Goal: Task Accomplishment & Management: Manage account settings

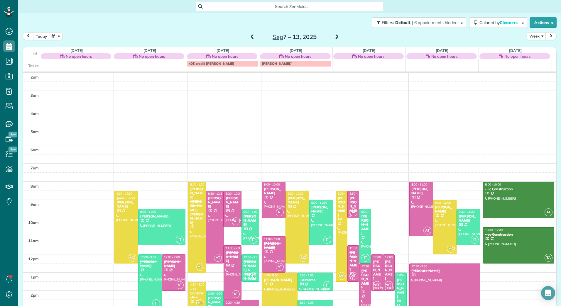
scroll to position [68, 0]
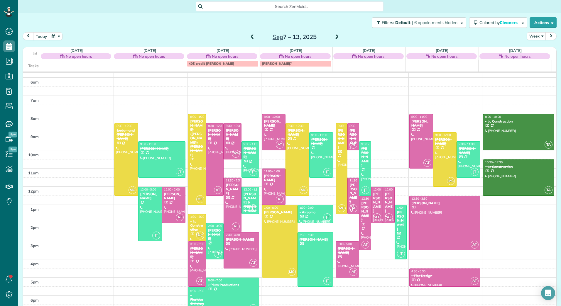
click at [251, 37] on span at bounding box center [252, 37] width 6 height 5
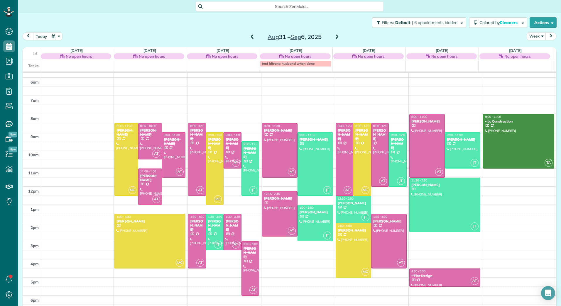
click at [251, 37] on span at bounding box center [252, 37] width 6 height 5
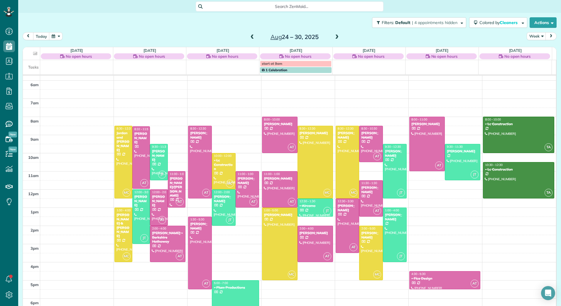
click at [334, 39] on span at bounding box center [336, 37] width 6 height 5
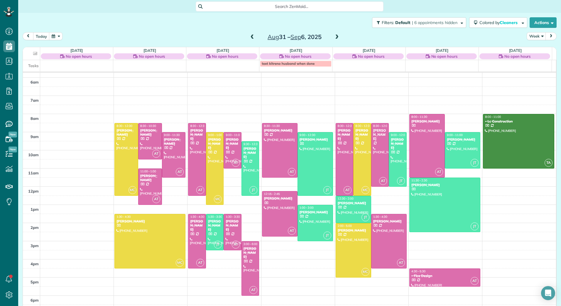
click at [334, 39] on span at bounding box center [336, 37] width 6 height 5
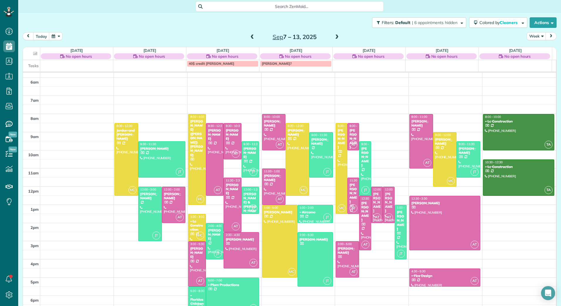
click at [249, 37] on span at bounding box center [252, 37] width 6 height 5
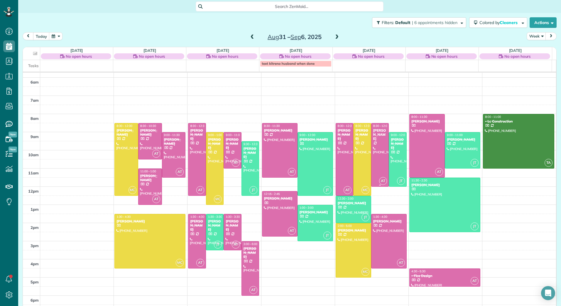
click at [376, 135] on div "[PERSON_NAME]" at bounding box center [380, 134] width 14 height 13
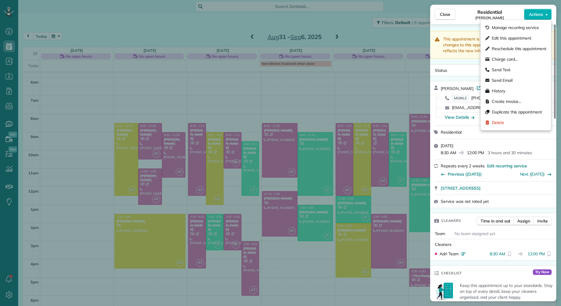
click at [549, 15] on button "Actions" at bounding box center [538, 14] width 28 height 11
click at [476, 14] on div "Residential [PERSON_NAME]" at bounding box center [489, 15] width 69 height 12
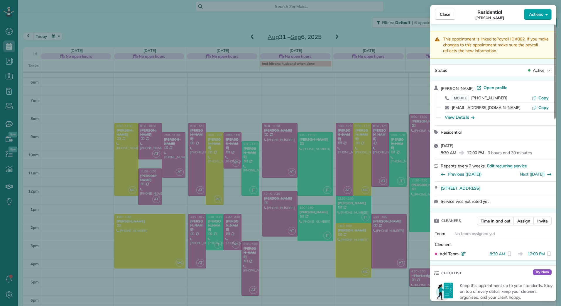
click at [547, 15] on icon "button" at bounding box center [546, 14] width 2 height 1
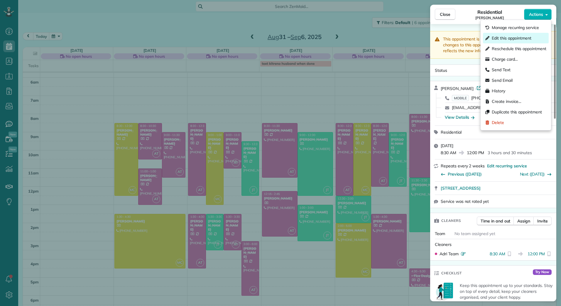
click at [530, 40] on span "Edit this appointment" at bounding box center [511, 38] width 40 height 6
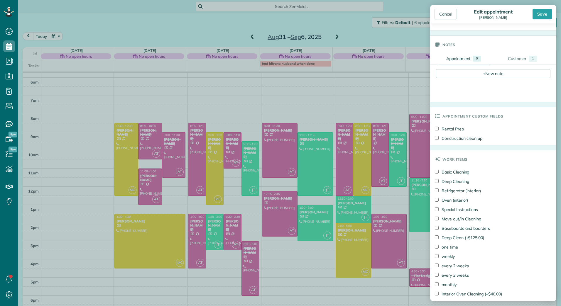
scroll to position [315, 0]
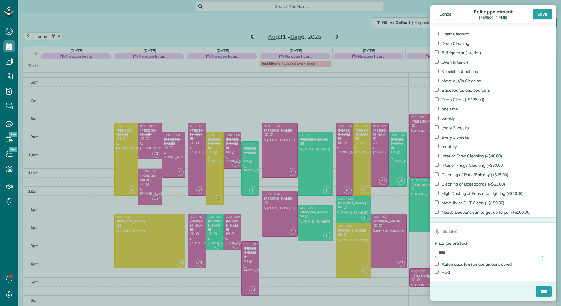
click at [437, 252] on input "****" at bounding box center [489, 253] width 108 height 9
type input "******"
click at [440, 271] on label "Paid" at bounding box center [442, 272] width 15 height 6
click at [539, 292] on input "****" at bounding box center [543, 291] width 16 height 11
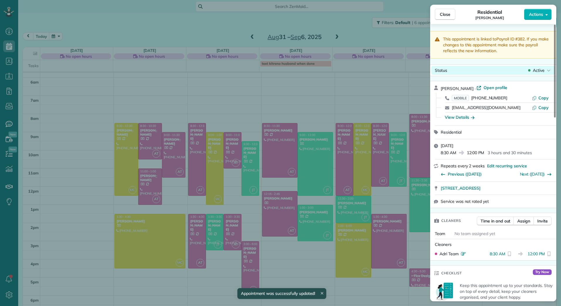
click at [539, 73] on span "Active" at bounding box center [538, 70] width 12 height 6
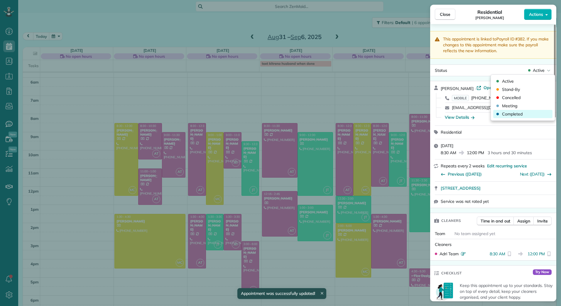
click at [527, 113] on div "Completed" at bounding box center [522, 114] width 59 height 8
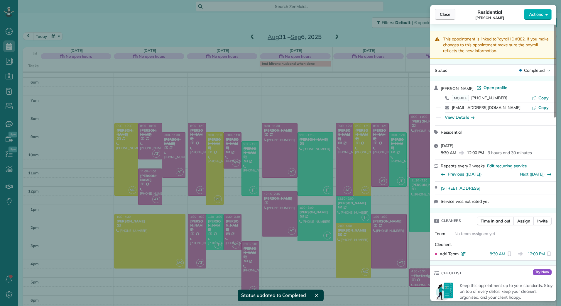
click at [439, 11] on button "Close" at bounding box center [445, 14] width 21 height 11
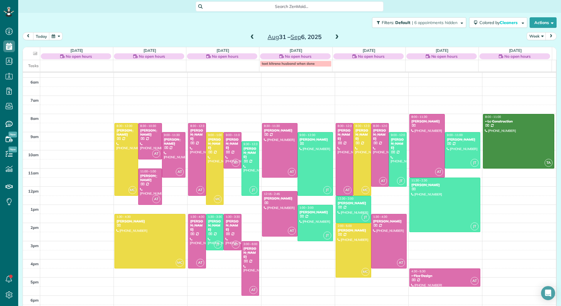
click at [336, 33] on span at bounding box center [336, 37] width 6 height 9
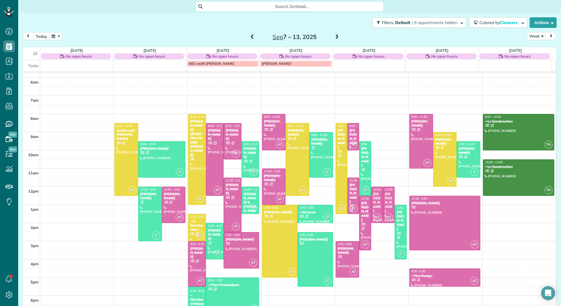
click at [373, 200] on div "[PERSON_NAME]" at bounding box center [377, 202] width 8 height 21
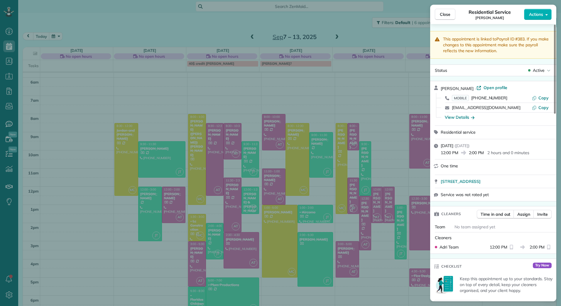
click at [549, 14] on button "Actions" at bounding box center [538, 14] width 28 height 11
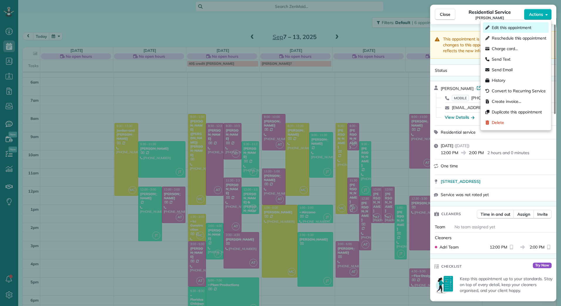
click at [504, 31] on div "Edit this appointment" at bounding box center [516, 27] width 66 height 11
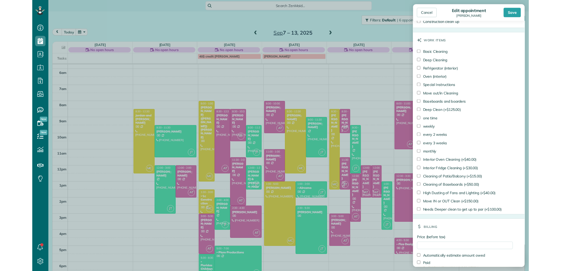
scroll to position [315, 0]
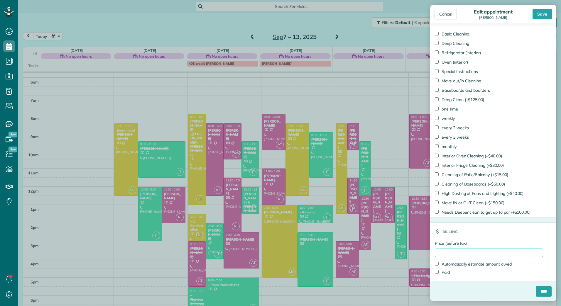
click at [464, 253] on input "Price (before tax)" at bounding box center [489, 253] width 108 height 9
type input "******"
click at [449, 272] on label "Paid" at bounding box center [442, 272] width 15 height 6
click at [535, 294] on input "****" at bounding box center [543, 291] width 16 height 11
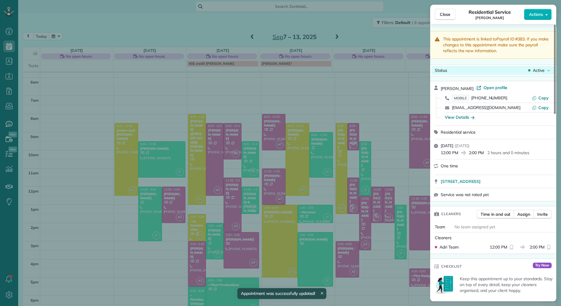
click at [538, 72] on span "Active" at bounding box center [538, 70] width 12 height 6
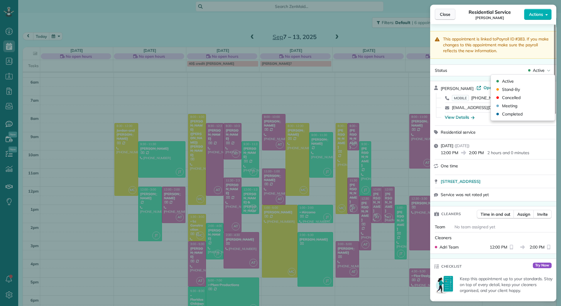
click at [444, 13] on span "Close" at bounding box center [445, 14] width 11 height 6
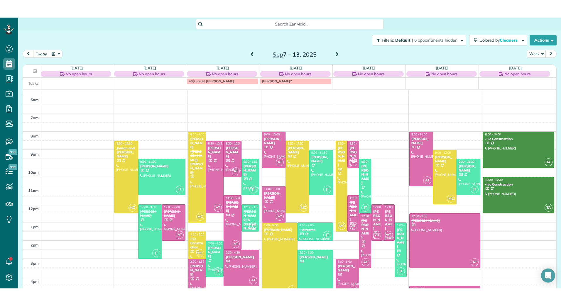
scroll to position [306, 18]
